Goal: Task Accomplishment & Management: Use online tool/utility

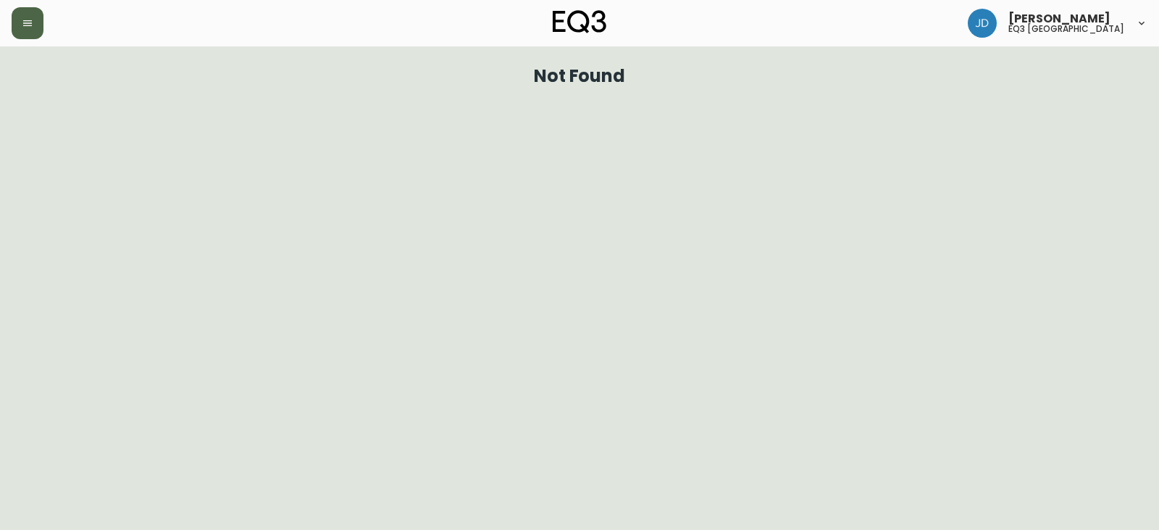
click at [17, 25] on button "button" at bounding box center [28, 23] width 32 height 32
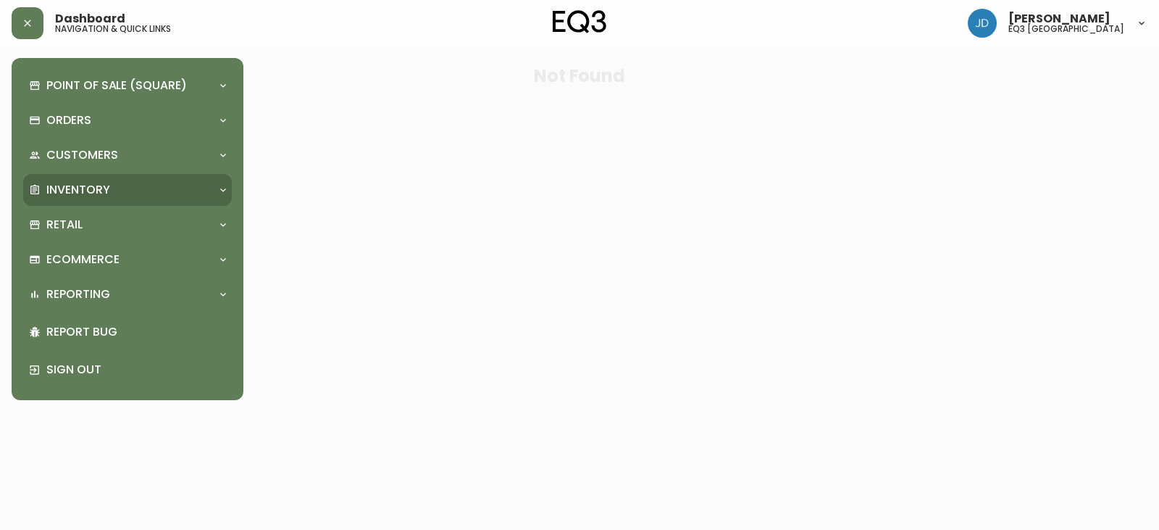
click at [84, 193] on p "Inventory" at bounding box center [78, 190] width 64 height 16
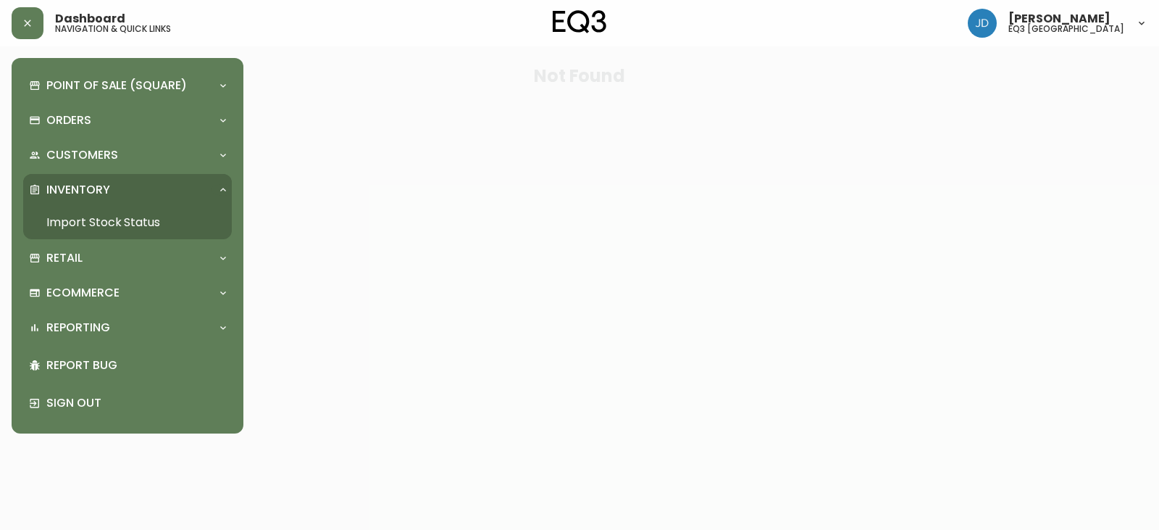
click at [89, 222] on link "Import Stock Status" at bounding box center [127, 222] width 209 height 33
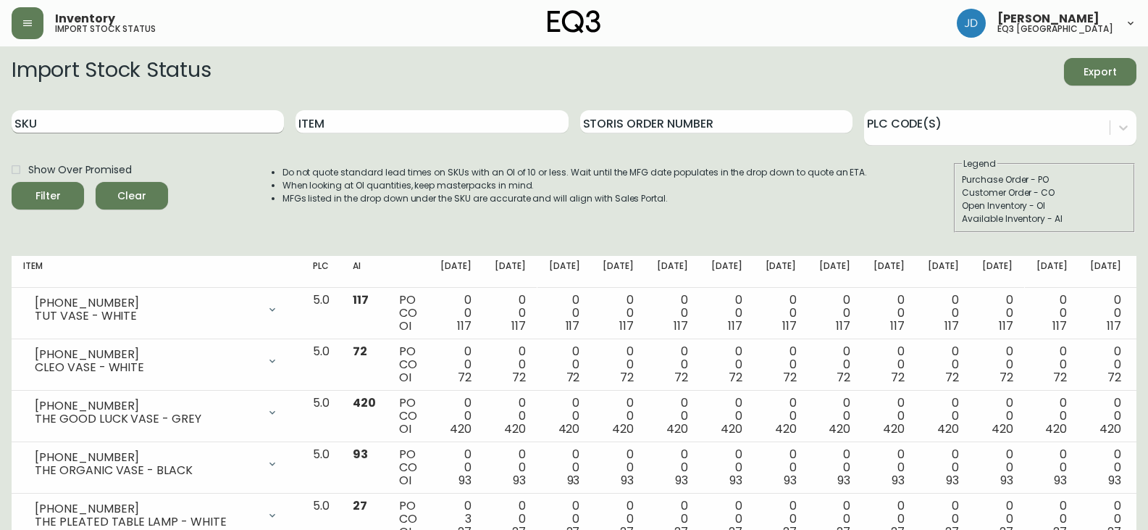
click at [144, 113] on input "SKU" at bounding box center [148, 121] width 272 height 23
click at [12, 182] on button "Filter" at bounding box center [48, 196] width 72 height 28
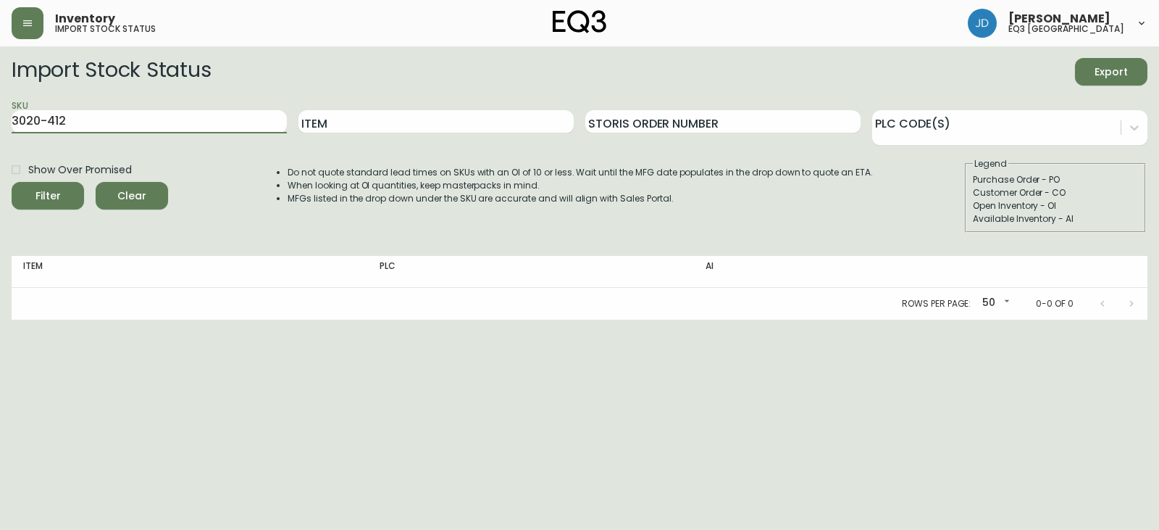
type input "3020-412"
click at [12, 182] on button "Filter" at bounding box center [48, 196] width 72 height 28
